Goal: Transaction & Acquisition: Obtain resource

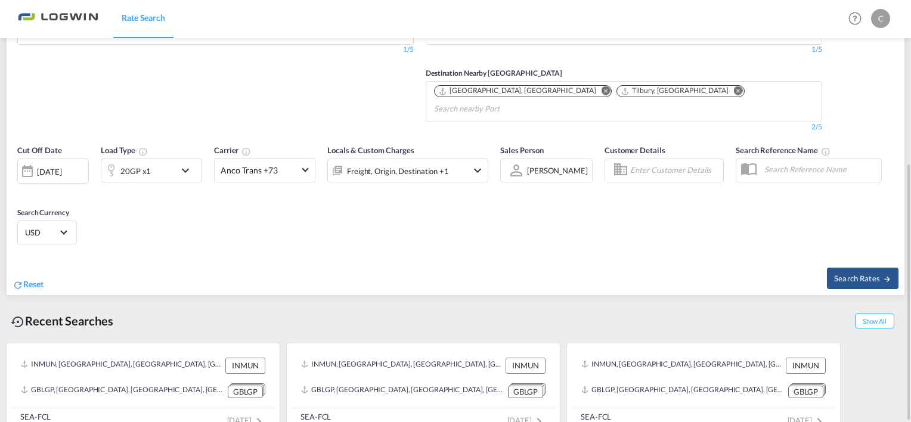
scroll to position [190, 0]
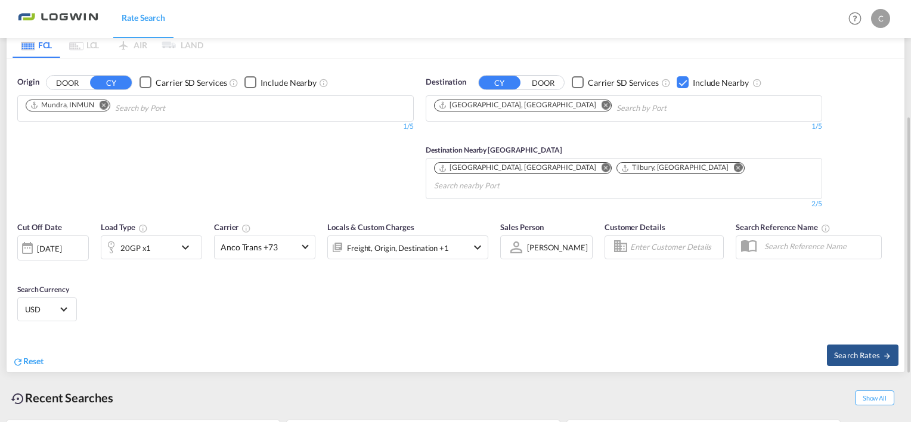
click at [105, 105] on md-icon "Remove" at bounding box center [104, 104] width 9 height 9
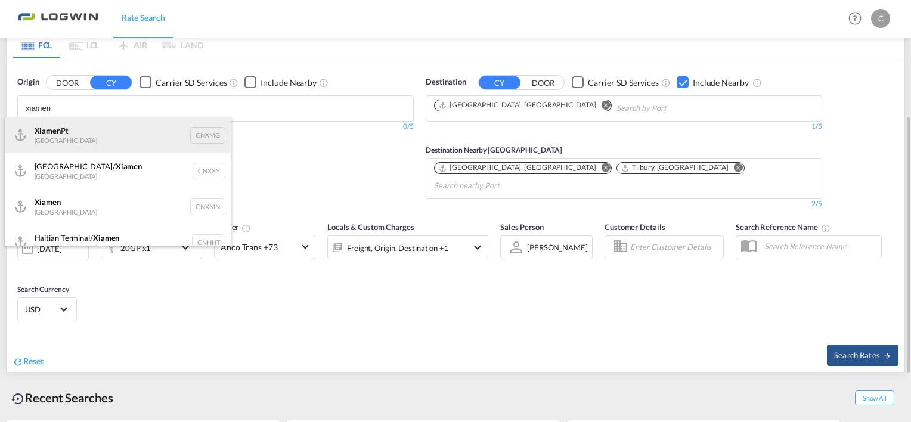
type input "xiamen"
click at [87, 131] on div "Xiamen Pt China CNXMG" at bounding box center [118, 135] width 226 height 36
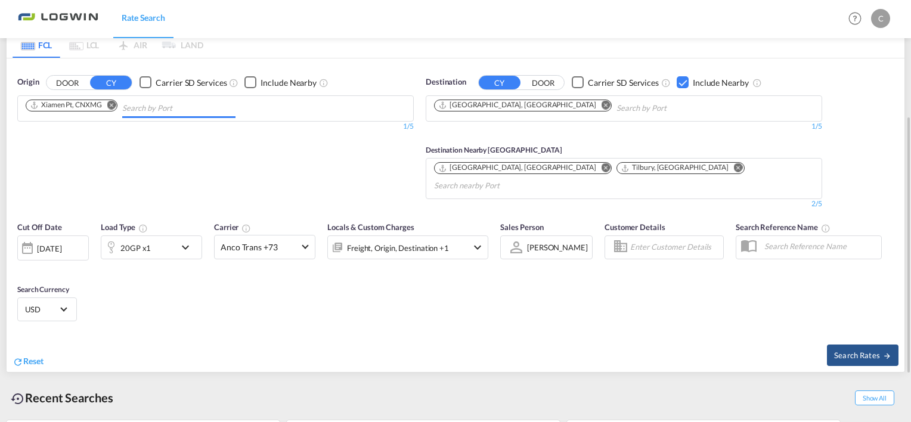
click at [183, 240] on md-icon "icon-chevron-down" at bounding box center [188, 247] width 20 height 14
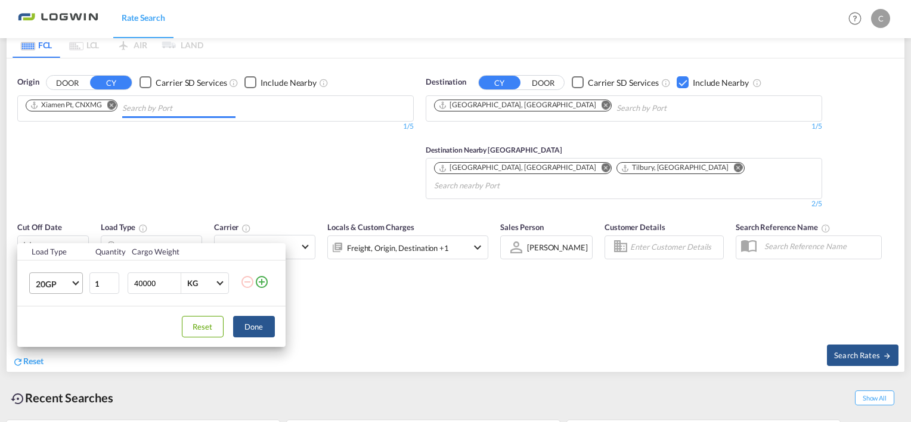
click at [74, 285] on md-select-value "20GP" at bounding box center [59, 283] width 48 height 20
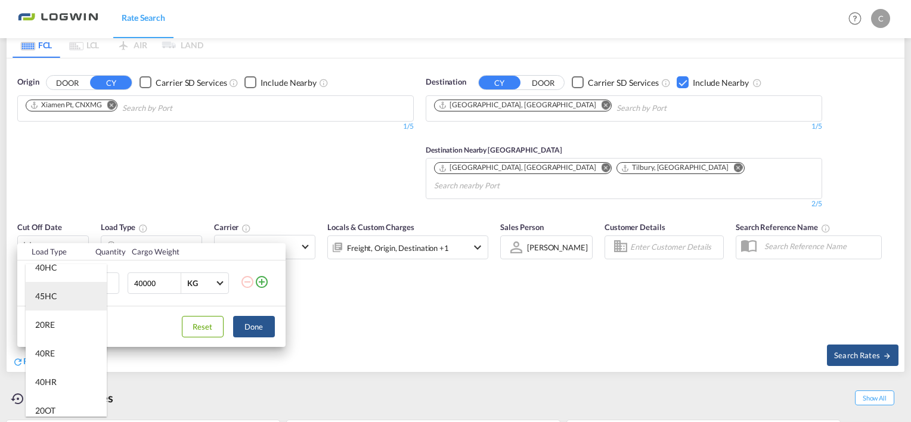
scroll to position [72, 0]
click at [54, 353] on div "40RE" at bounding box center [45, 350] width 20 height 12
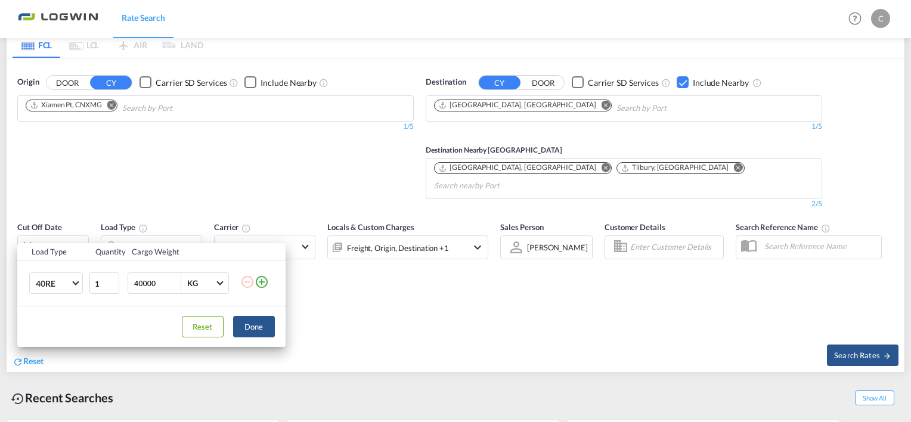
drag, startPoint x: 159, startPoint y: 284, endPoint x: 105, endPoint y: 272, distance: 54.9
click at [105, 272] on tr "40RE 1 40000 KG KG" at bounding box center [151, 283] width 268 height 46
type input "10000"
click at [374, 160] on div "Load Type Quantity Cargo Weight 40RE 1 10000 KG KG Load type addition is restri…" at bounding box center [455, 211] width 911 height 422
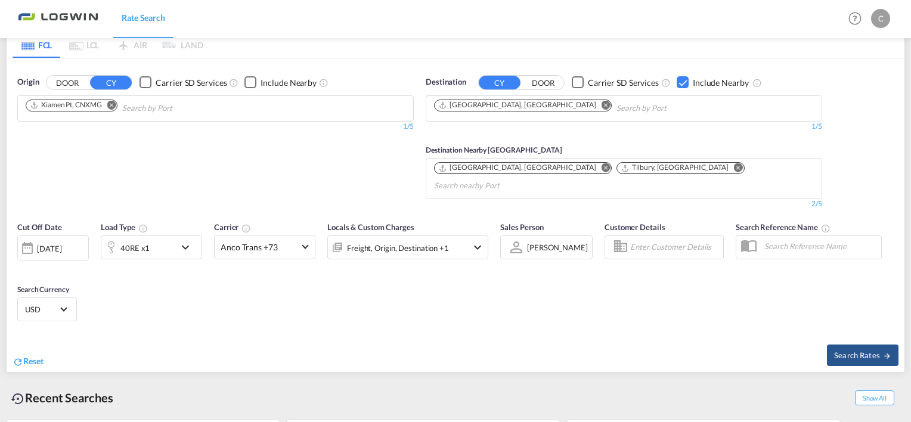
click at [601, 168] on md-icon "Remove" at bounding box center [605, 167] width 9 height 9
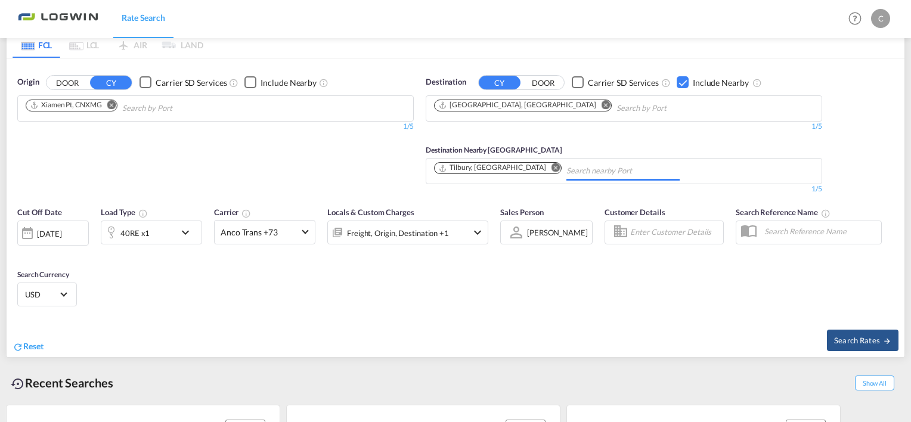
click at [551, 167] on md-icon "Remove" at bounding box center [555, 167] width 9 height 9
click at [487, 169] on body "Rate Search Rate Search Help Resources Product Release C My Profile Logout FCL …" at bounding box center [455, 211] width 911 height 422
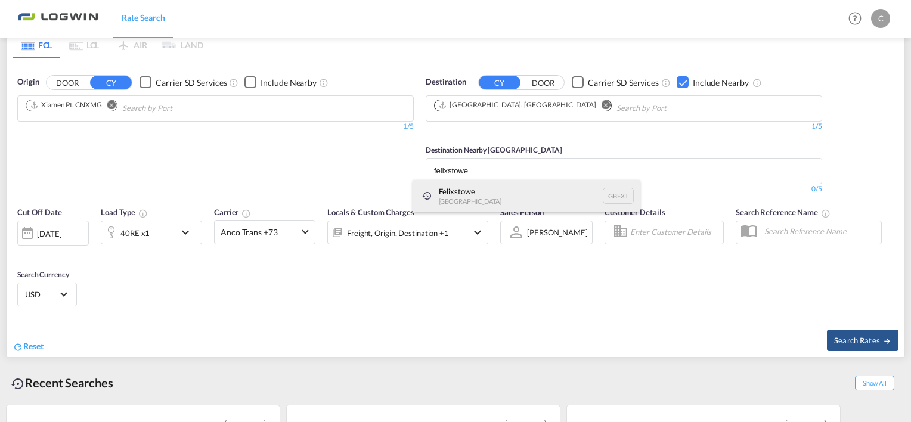
type input "felixstowe"
click at [484, 195] on div "Felixstowe [GEOGRAPHIC_DATA] GBFXT" at bounding box center [526, 196] width 226 height 32
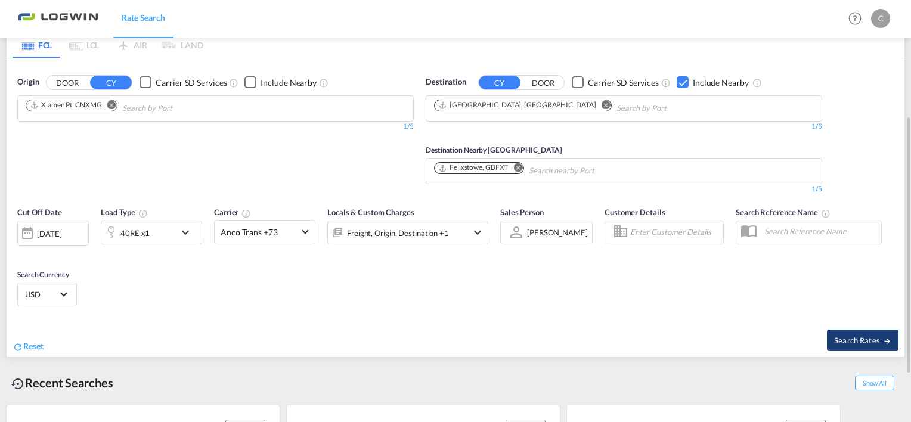
click at [856, 339] on span "Search Rates" at bounding box center [862, 340] width 57 height 10
type input "CNXMG to GBLGP / [DATE]"
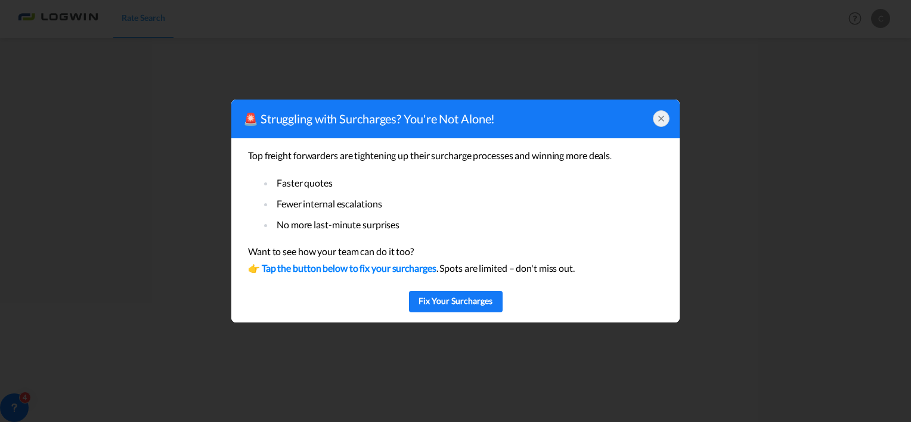
click at [664, 121] on icon at bounding box center [661, 119] width 10 height 10
